Goal: Download file/media

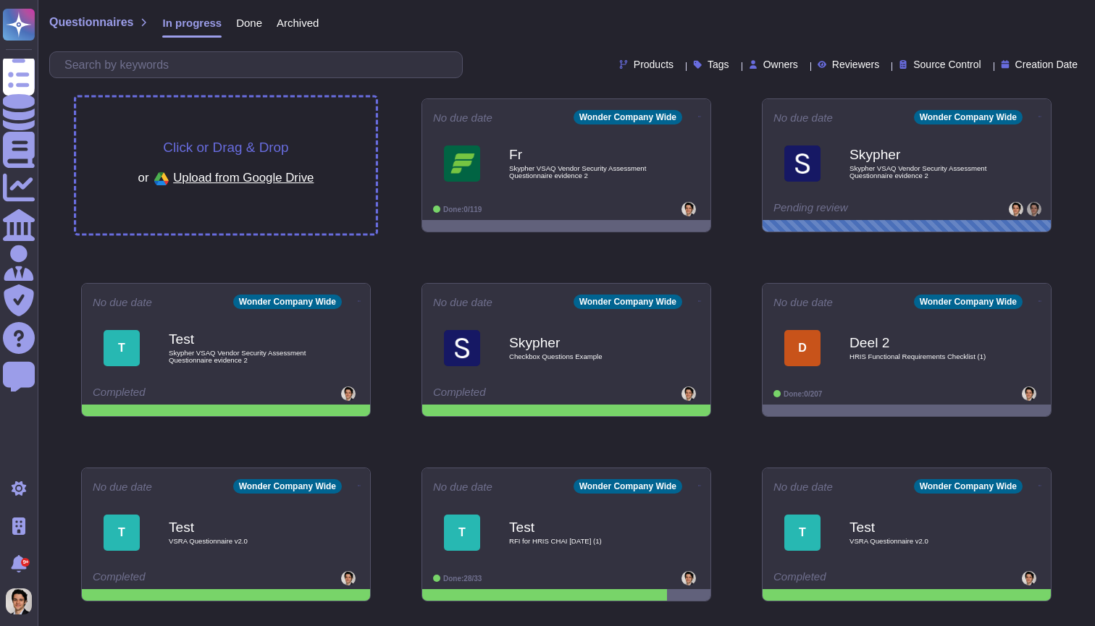
click at [335, 121] on div "Click or Drag & Drop or Upload from Google Drive" at bounding box center [226, 166] width 300 height 136
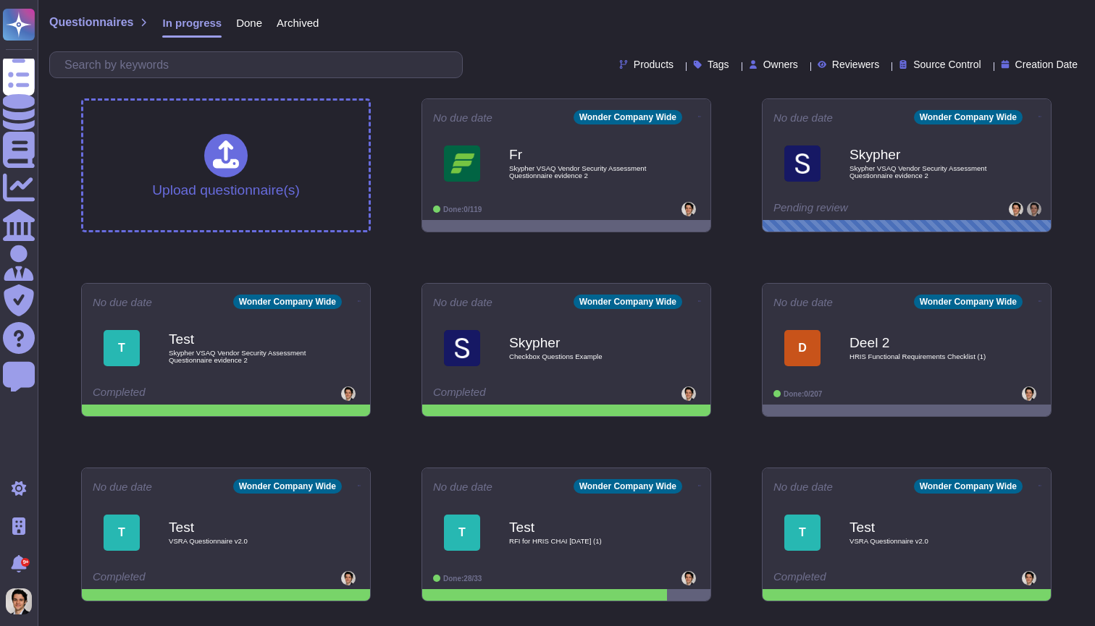
click at [276, 127] on div "Upload questionnaire(s)" at bounding box center [225, 166] width 285 height 130
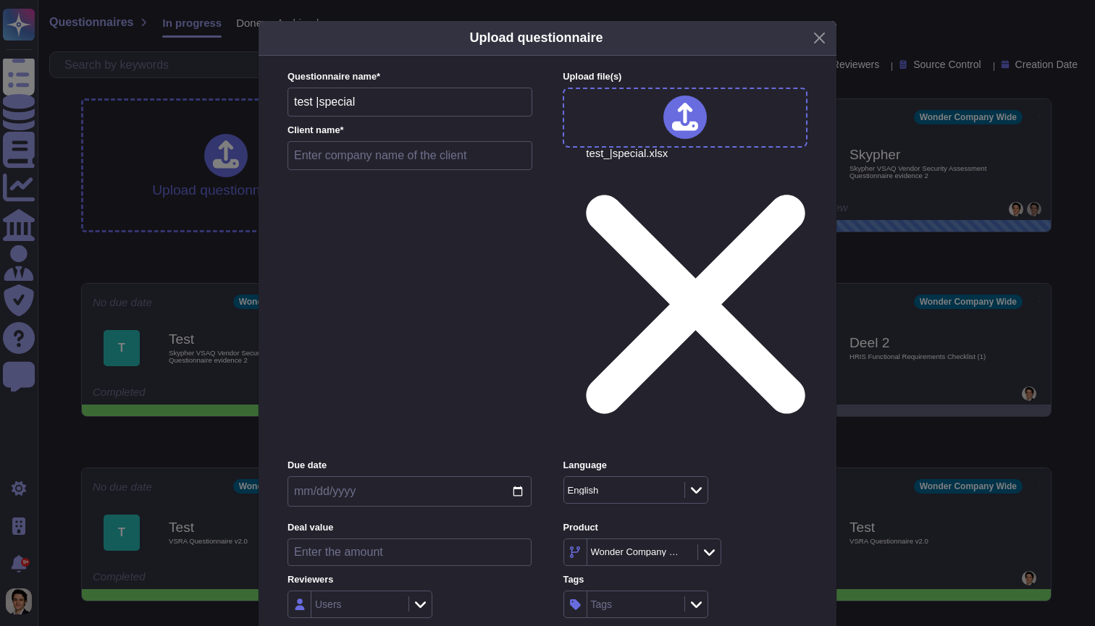
click at [433, 170] on input "text" at bounding box center [410, 155] width 245 height 29
type input "test"
click at [382, 592] on div "Users" at bounding box center [357, 605] width 93 height 26
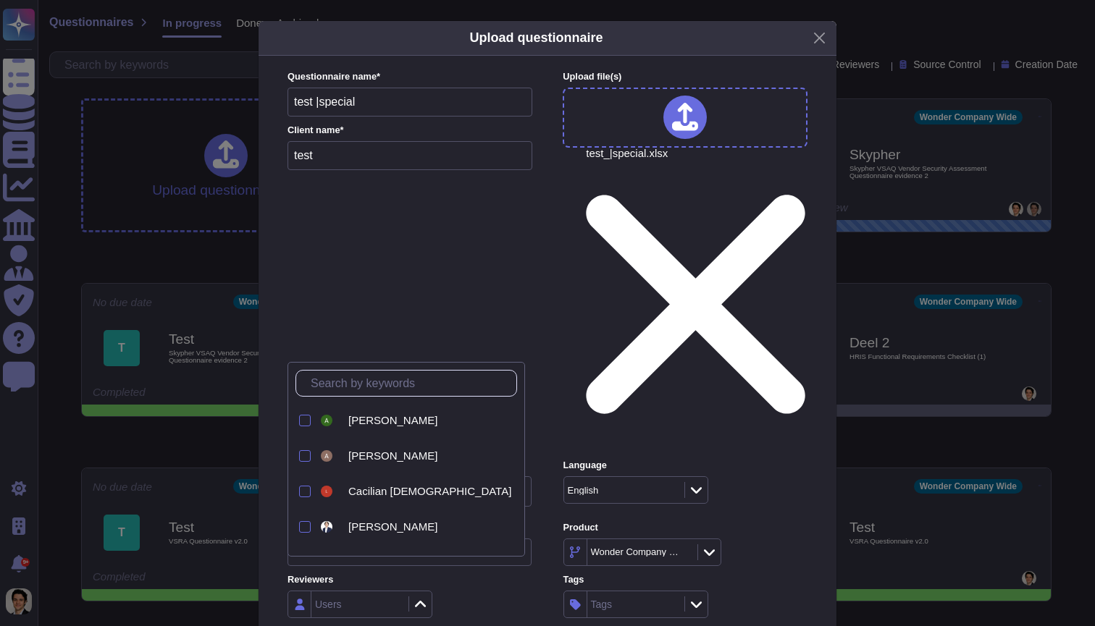
click at [447, 576] on label "Reviewers" at bounding box center [410, 580] width 244 height 9
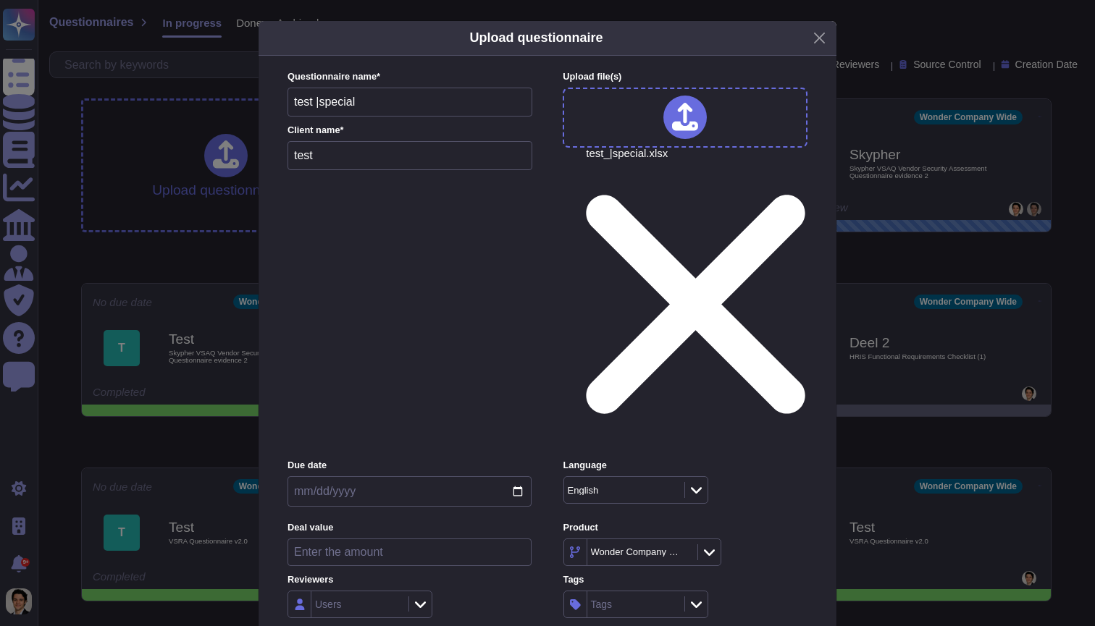
click at [402, 432] on div "Inside (<100 users)" at bounding box center [359, 438] width 117 height 13
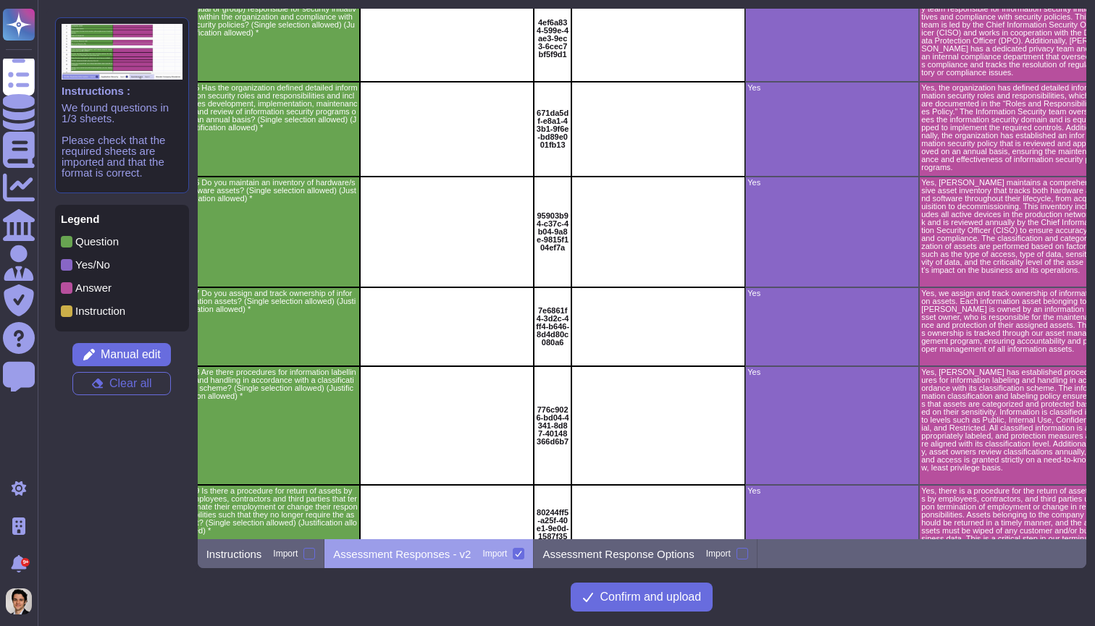
scroll to position [543, 64]
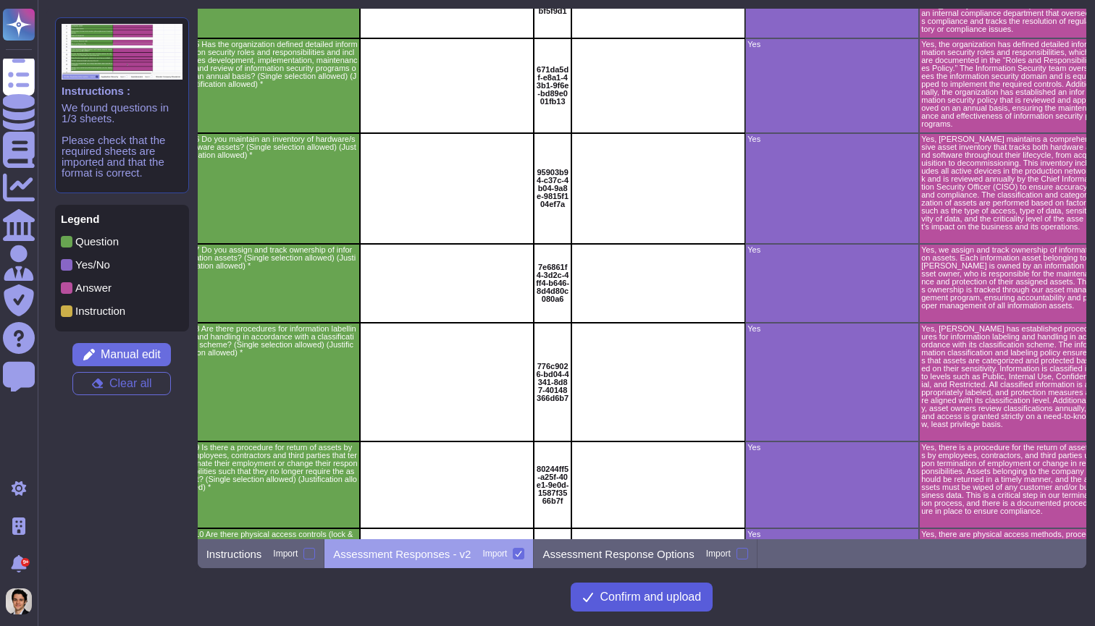
click at [649, 605] on button "Confirm and upload" at bounding box center [642, 597] width 142 height 29
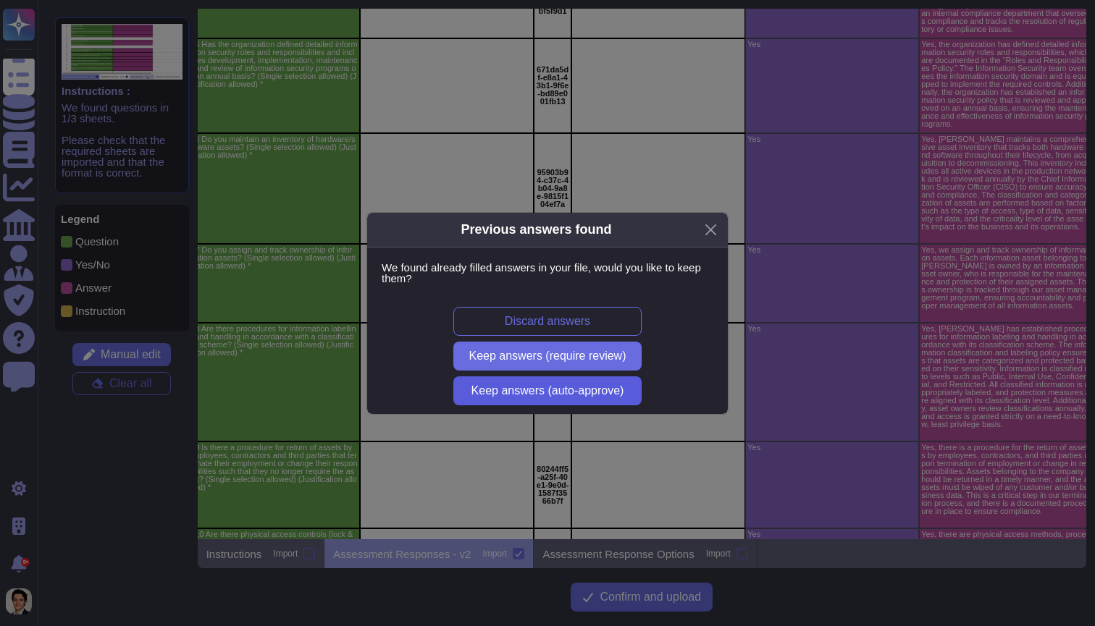
click at [604, 398] on button "Keep answers (auto-approve)" at bounding box center [547, 391] width 188 height 29
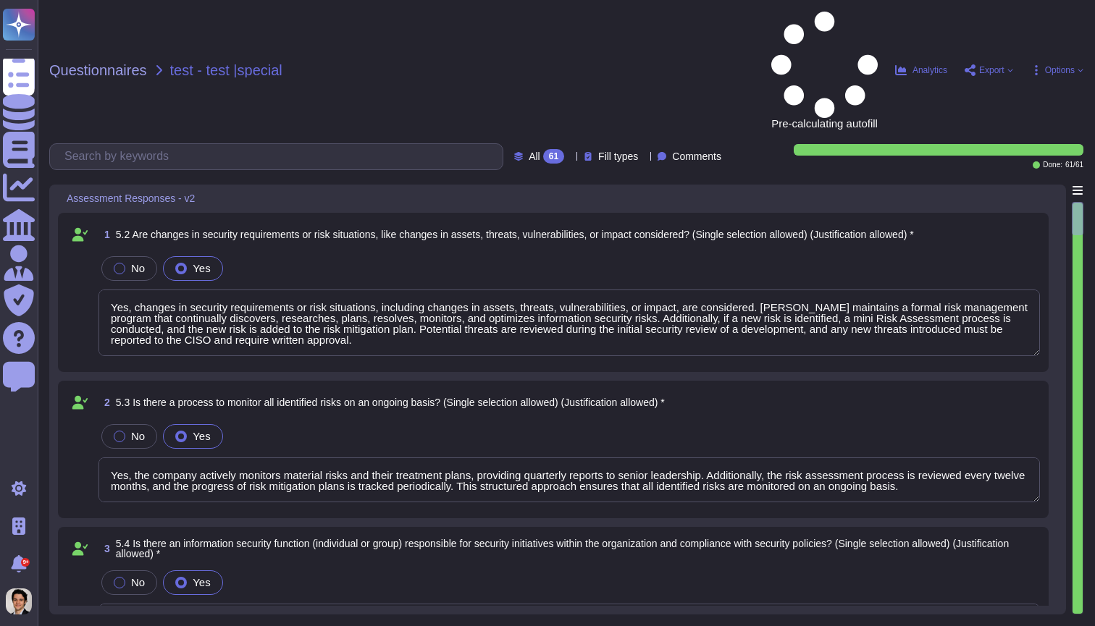
type textarea "Yes, changes in security requirements or risk situations, including changes in …"
type textarea "Yes, the company actively monitors material risks and their treatment plans, pr…"
type textarea "Yes, [PERSON_NAME] has a dedicated security team responsible for information se…"
type textarea "Yes, the organization has defined detailed information security roles and respo…"
type textarea "Yes, [PERSON_NAME] maintains a comprehensive asset inventory that tracks both h…"
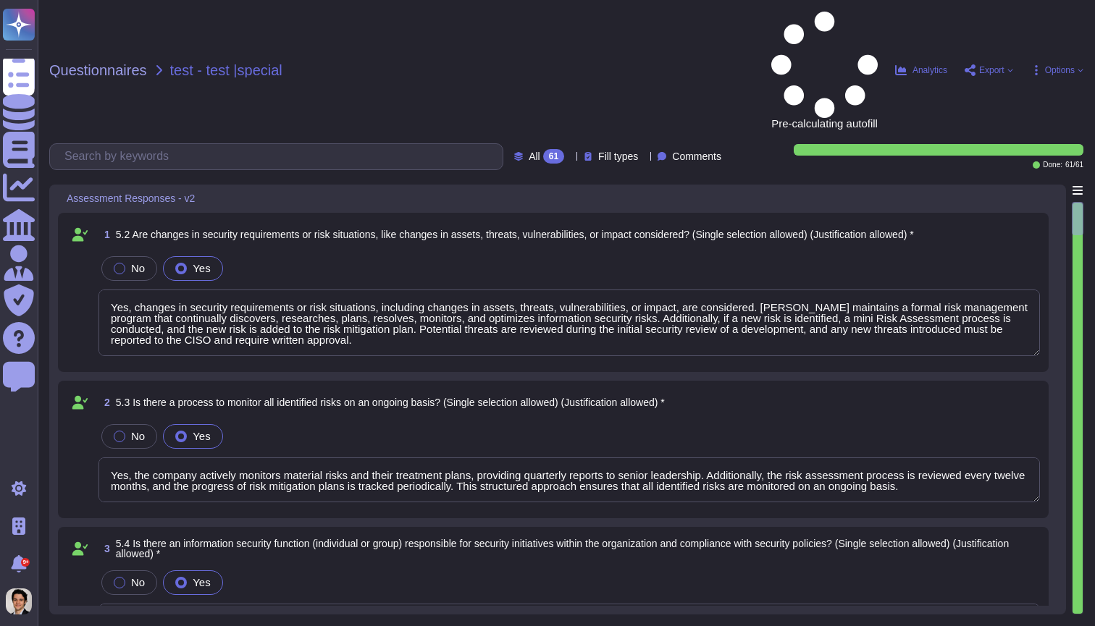
type textarea "Yes, we assign and track ownership of information assets. Each information asse…"
click at [979, 66] on span "Export" at bounding box center [991, 70] width 25 height 9
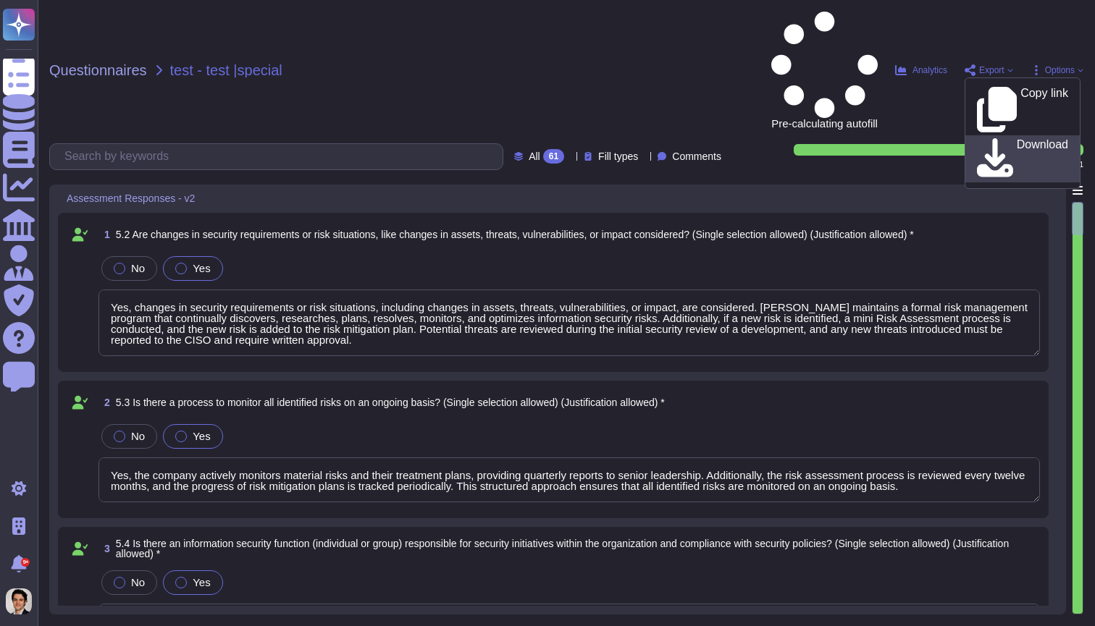
click at [989, 138] on div "Download" at bounding box center [1022, 158] width 91 height 41
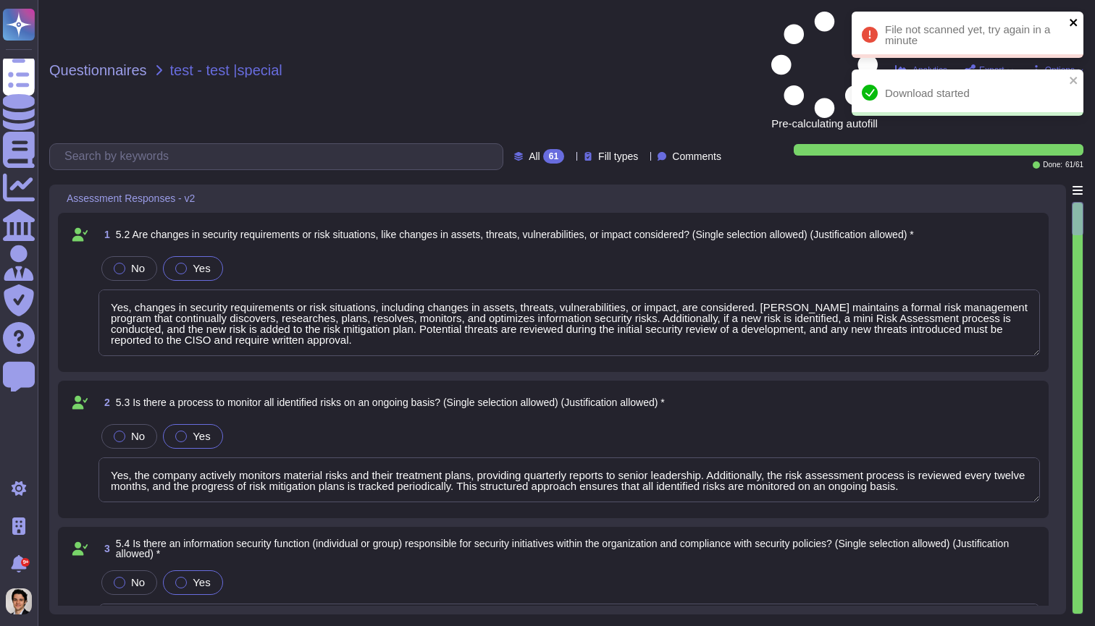
click at [1073, 17] on icon "close" at bounding box center [1074, 23] width 10 height 12
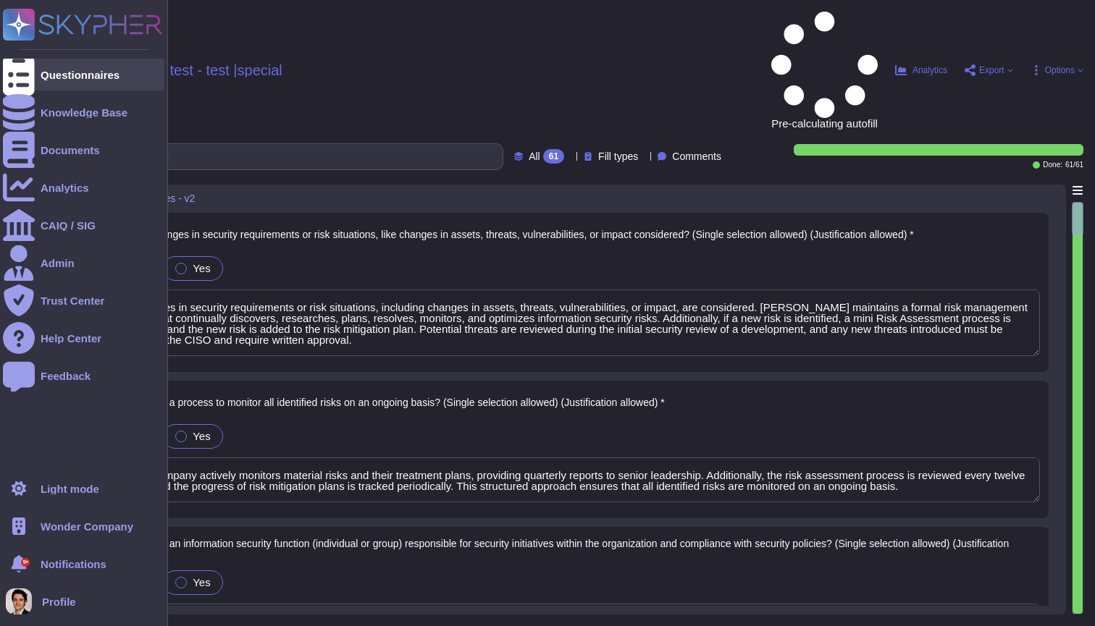
click at [27, 87] on div at bounding box center [19, 75] width 32 height 32
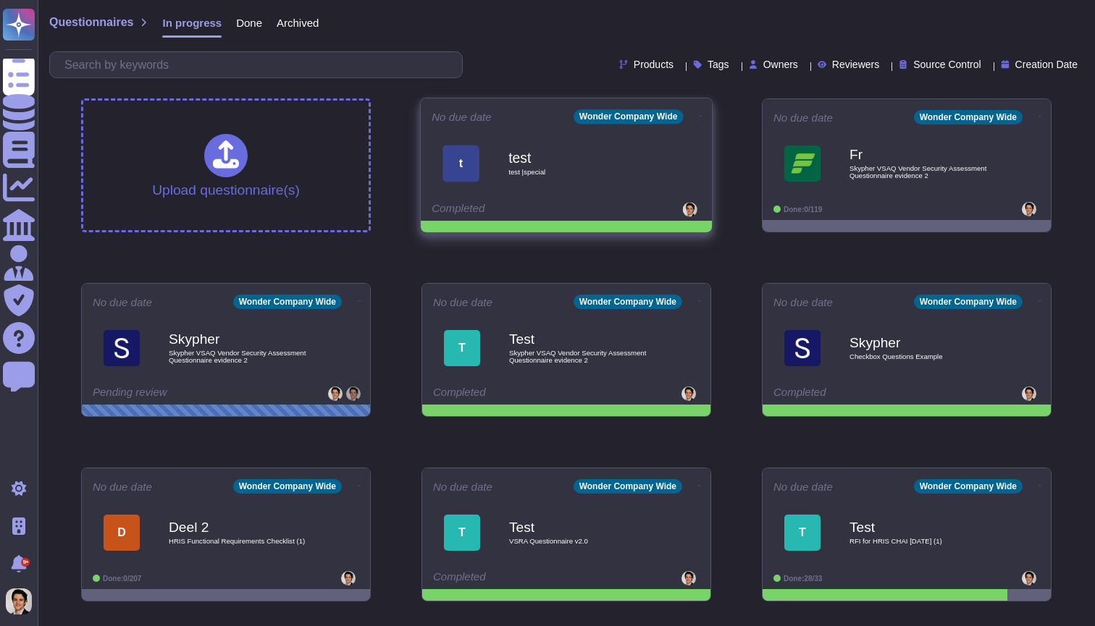
click at [700, 114] on icon at bounding box center [701, 116] width 3 height 4
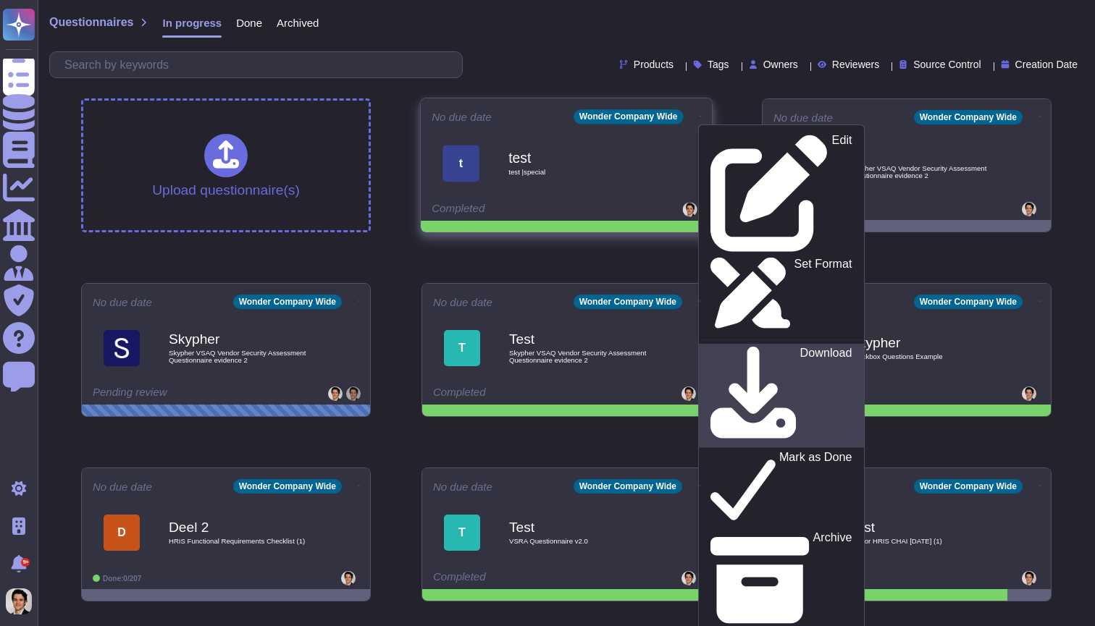
click at [800, 348] on p "Download" at bounding box center [826, 397] width 52 height 98
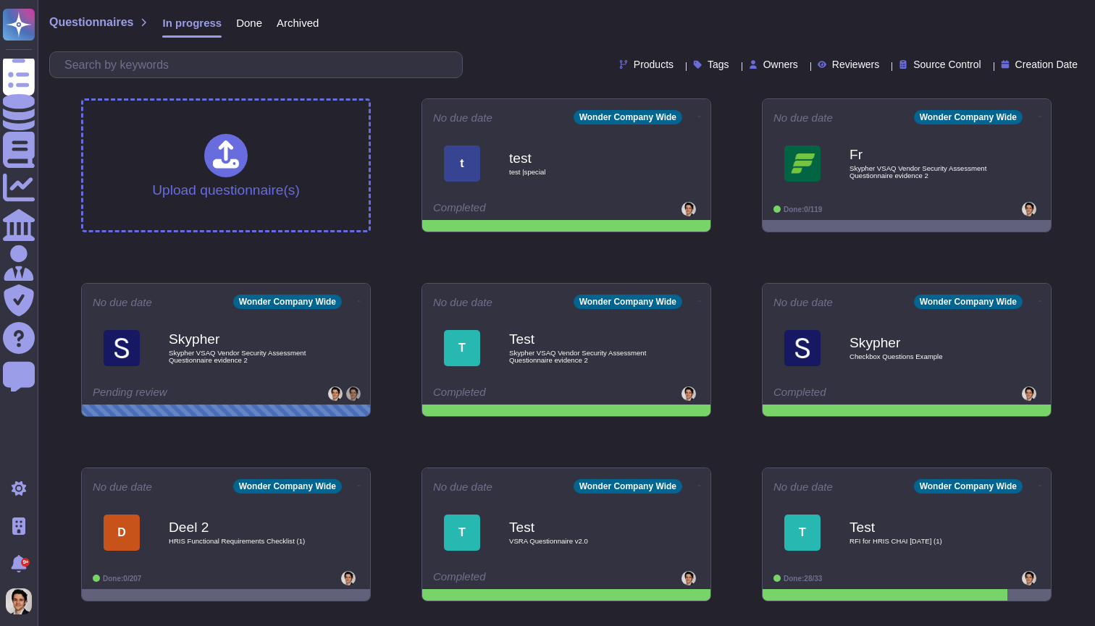
click at [738, 72] on div "Products Tags Owners Reviewers Source Control Creation Date" at bounding box center [566, 64] width 1034 height 27
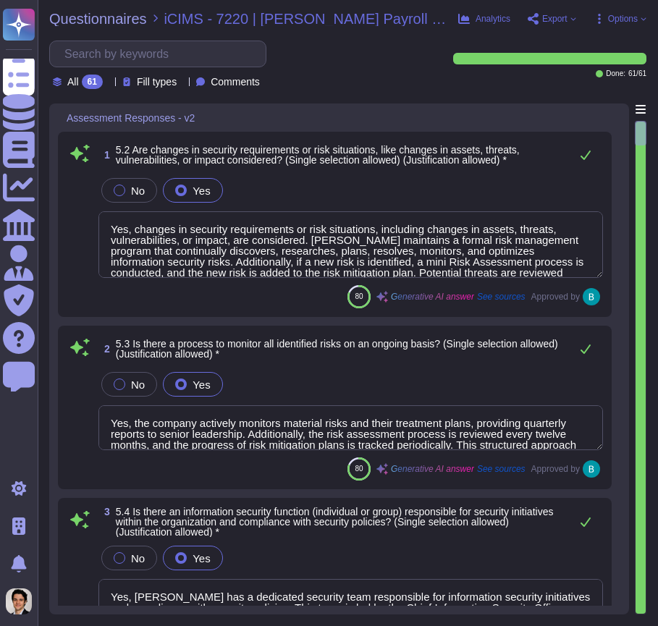
type textarea "Yes, changes in security requirements or risk situations, including changes in …"
type textarea "Yes, the company actively monitors material risks and their treatment plans, pr…"
type textarea "Yes, [PERSON_NAME] has a dedicated security team responsible for information se…"
type textarea "Yes, the organization has defined detailed information security roles and respo…"
type textarea "Yes, [PERSON_NAME] maintains a comprehensive asset inventory that tracks both h…"
